Goal: Browse casually

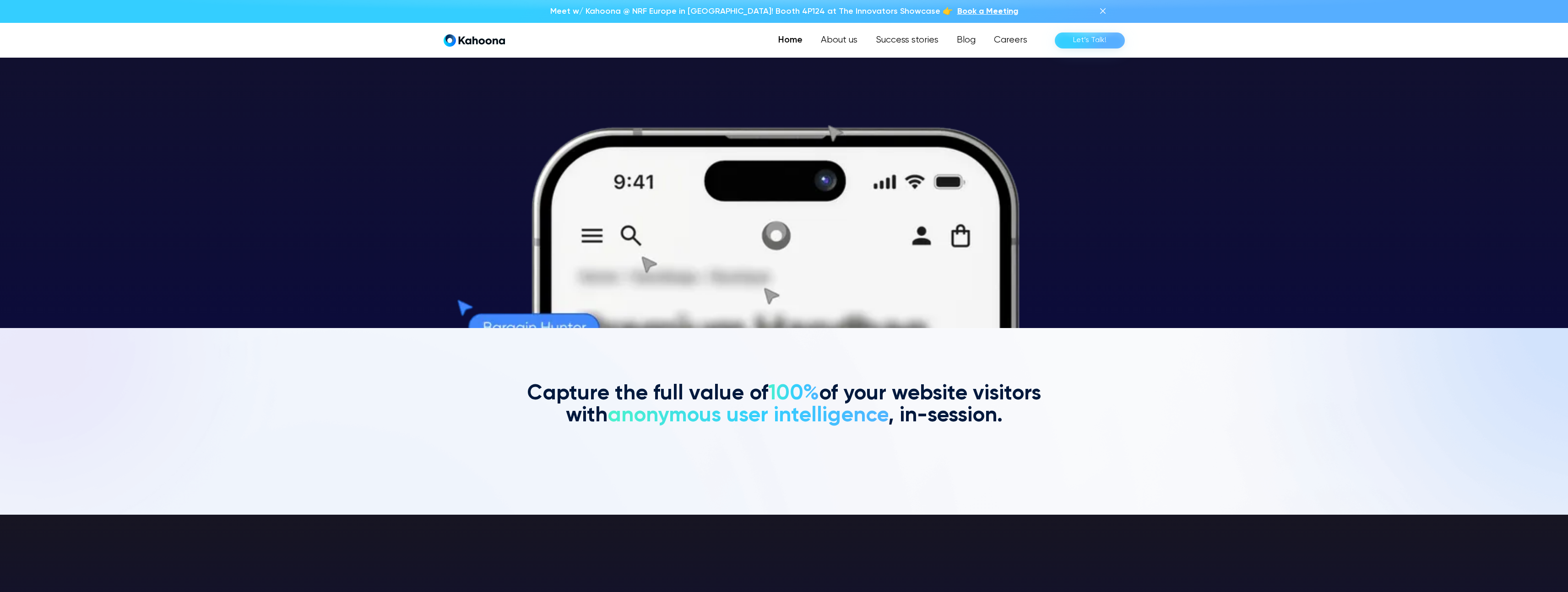
scroll to position [263, 0]
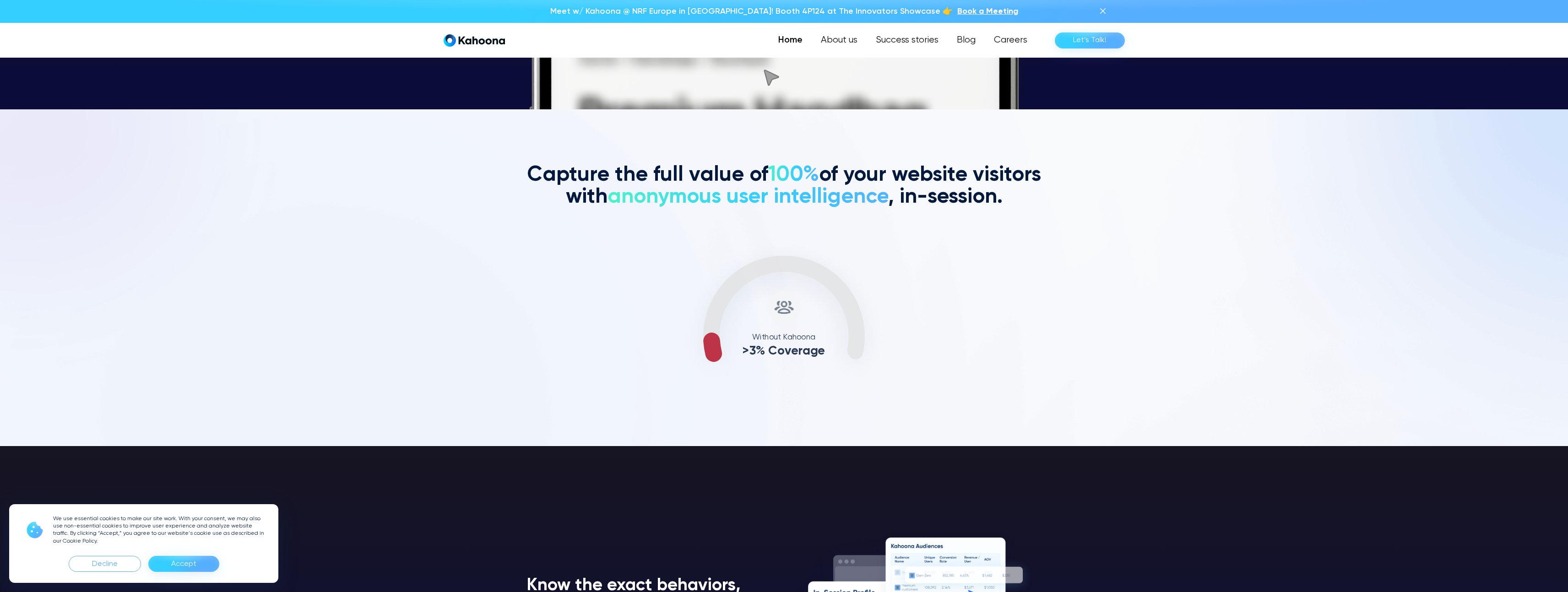
scroll to position [483, 0]
